Goal: Task Accomplishment & Management: Use online tool/utility

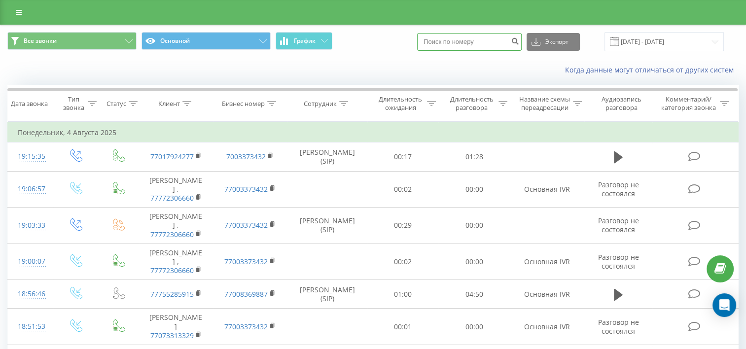
click at [484, 40] on input at bounding box center [469, 42] width 105 height 18
paste input "[PHONE_NUMBER]"
type input "[PHONE_NUMBER]"
